Goal: Check status: Check status

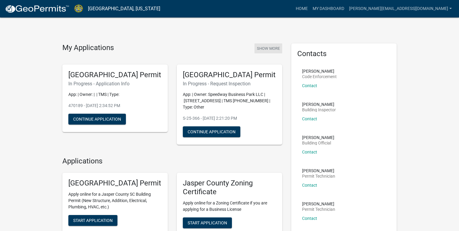
click at [276, 49] on button "Show More" at bounding box center [268, 48] width 28 height 10
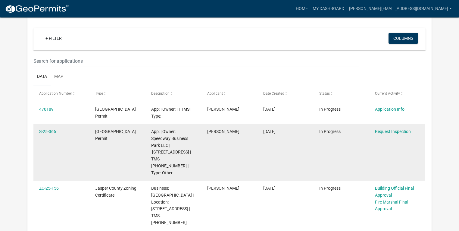
scroll to position [72, 0]
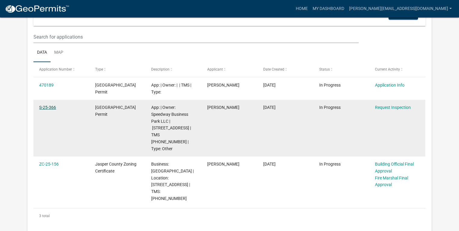
click at [52, 108] on link "S-25-366" at bounding box center [47, 107] width 17 height 5
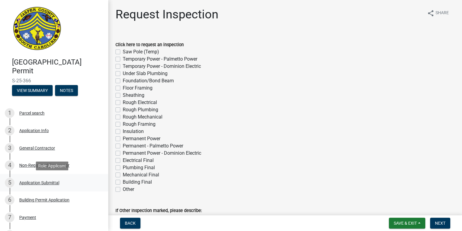
click at [36, 184] on div "Application Submittal" at bounding box center [39, 182] width 40 height 4
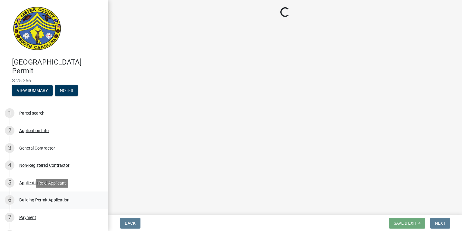
click at [35, 201] on div "Building Permit Application" at bounding box center [44, 199] width 50 height 4
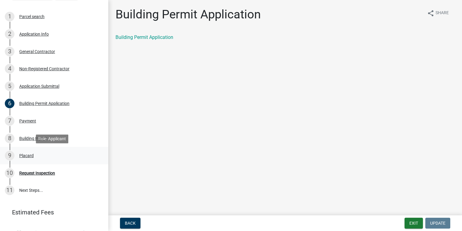
click at [27, 154] on div "Placard" at bounding box center [26, 155] width 14 height 4
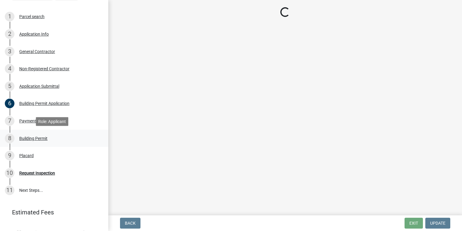
click at [25, 136] on div "Building Permit" at bounding box center [33, 138] width 28 height 4
click at [27, 138] on div "Building Permit" at bounding box center [33, 138] width 28 height 4
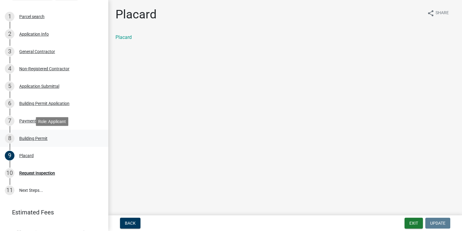
click at [27, 138] on div "Building Permit" at bounding box center [33, 138] width 28 height 4
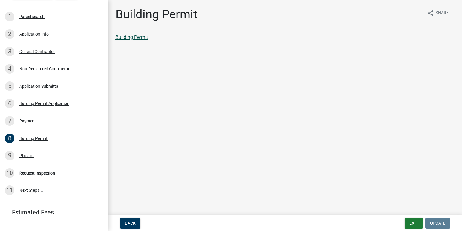
click at [135, 36] on link "Building Permit" at bounding box center [132, 37] width 33 height 6
